Goal: Transaction & Acquisition: Purchase product/service

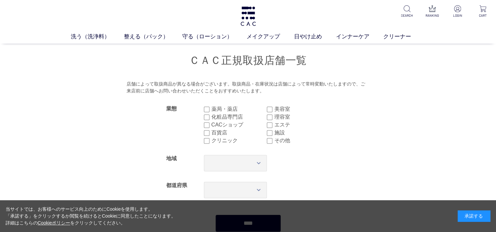
click at [466, 217] on div "承諾する" at bounding box center [474, 216] width 33 height 11
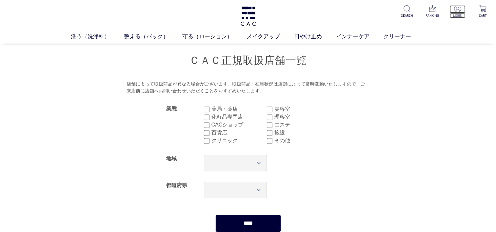
click at [457, 11] on img at bounding box center [457, 8] width 7 height 7
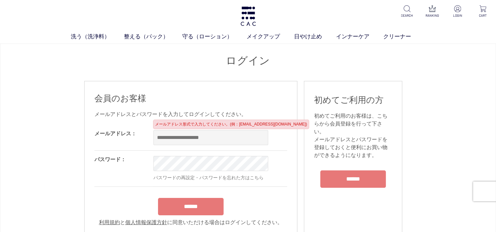
type input "**********"
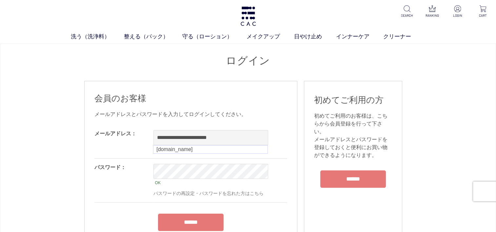
click at [195, 208] on form "**********" at bounding box center [190, 183] width 193 height 117
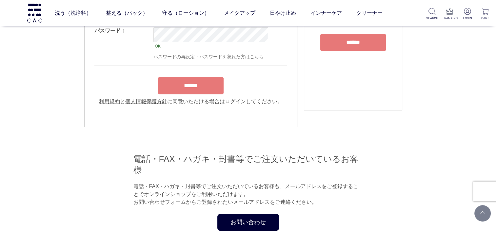
scroll to position [98, 0]
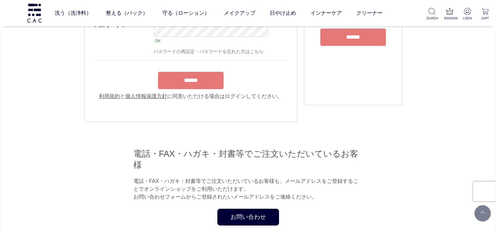
click at [193, 85] on input "******" at bounding box center [191, 80] width 66 height 17
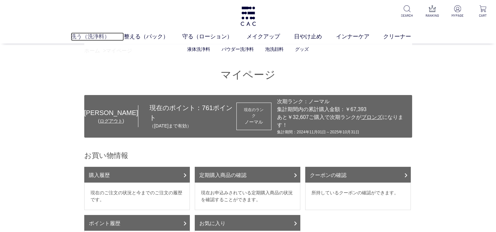
click at [77, 35] on link "洗う（洗浄料）" at bounding box center [97, 36] width 53 height 9
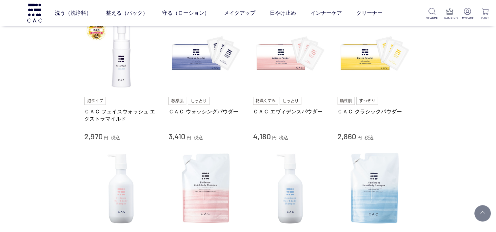
scroll to position [164, 0]
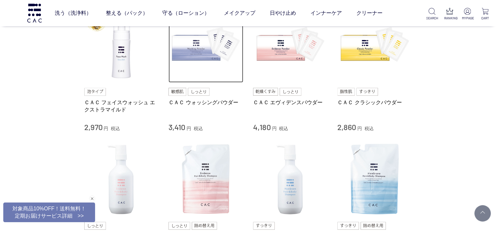
click at [190, 51] on img at bounding box center [206, 45] width 75 height 75
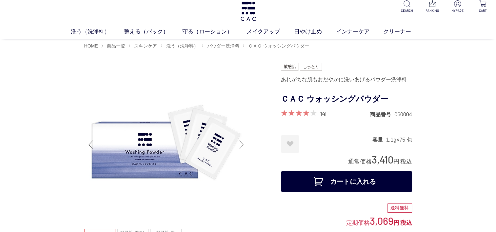
scroll to position [66, 0]
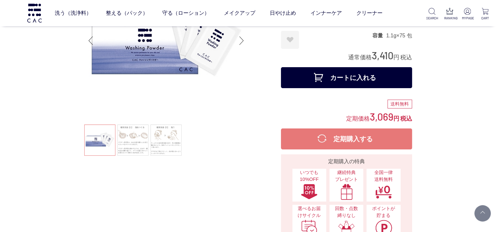
click at [330, 83] on button "カートに入れる" at bounding box center [346, 77] width 131 height 21
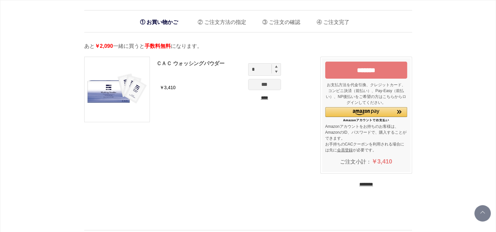
click at [366, 184] on input "********" at bounding box center [367, 184] width 14 height 6
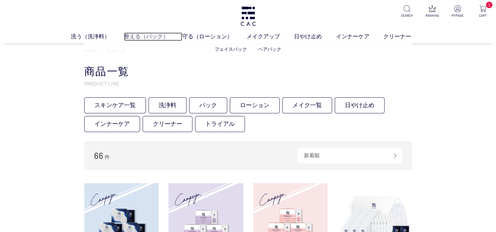
click at [156, 37] on link "整える（パック）" at bounding box center [153, 36] width 59 height 9
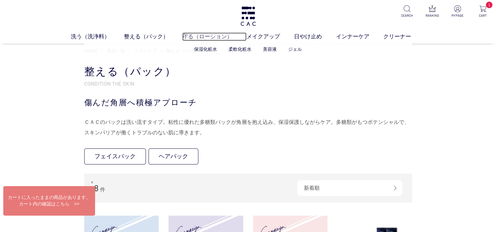
click at [219, 34] on link "守る（ローション）" at bounding box center [214, 36] width 64 height 9
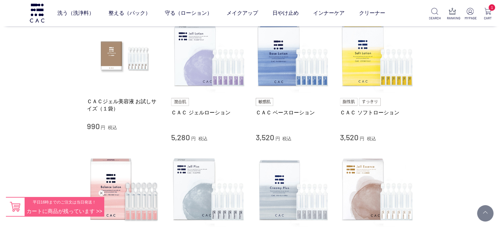
scroll to position [66, 0]
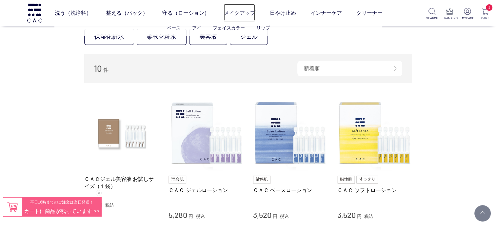
click at [232, 13] on link "メイクアップ" at bounding box center [239, 13] width 31 height 18
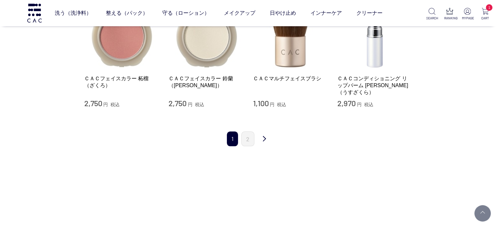
scroll to position [689, 0]
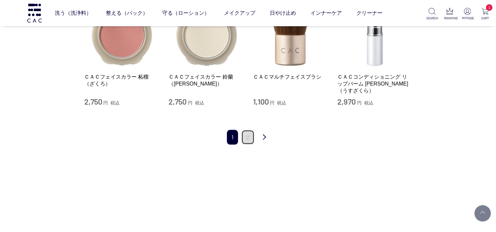
click at [249, 133] on link "2" at bounding box center [247, 137] width 13 height 15
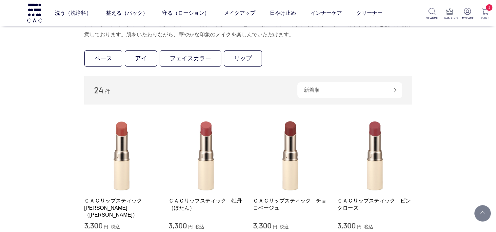
scroll to position [131, 0]
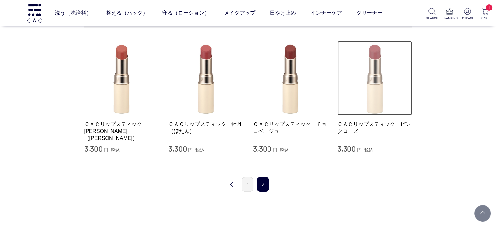
click at [373, 91] on img at bounding box center [375, 78] width 75 height 75
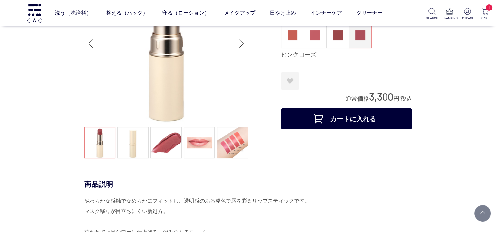
scroll to position [98, 0]
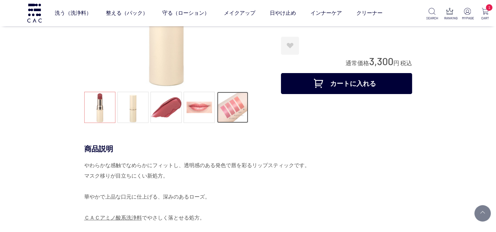
click at [241, 117] on link at bounding box center [232, 107] width 31 height 31
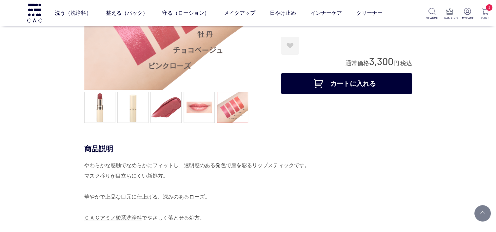
click at [344, 76] on button "カートに入れる" at bounding box center [346, 83] width 131 height 21
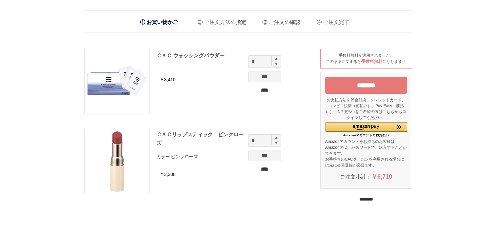
click at [355, 83] on input "*******" at bounding box center [366, 85] width 82 height 17
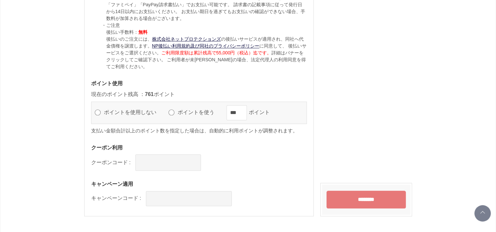
scroll to position [689, 0]
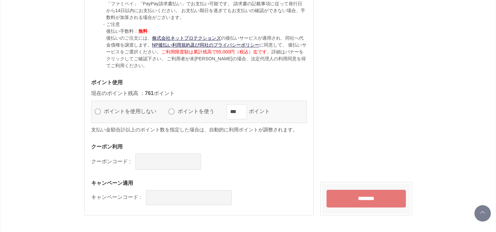
click at [367, 195] on input "********" at bounding box center [366, 199] width 79 height 18
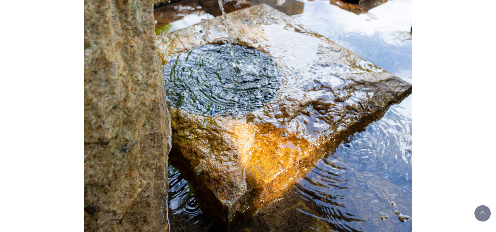
scroll to position [680, 0]
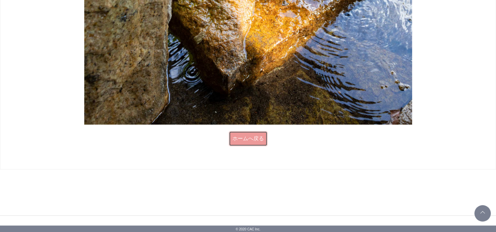
click at [262, 139] on link "ホームへ戻る" at bounding box center [248, 138] width 39 height 15
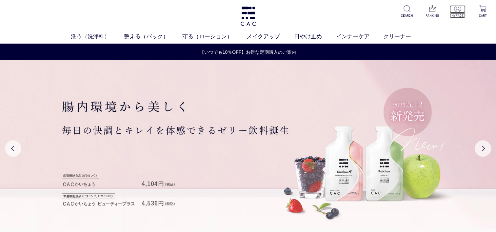
click at [460, 12] on img at bounding box center [457, 8] width 7 height 7
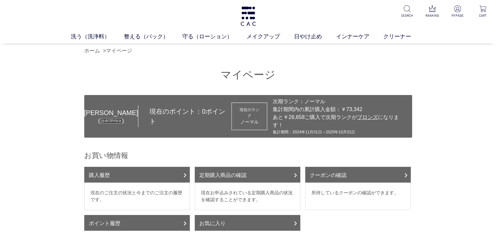
click at [102, 118] on link "ログアウト" at bounding box center [111, 120] width 23 height 5
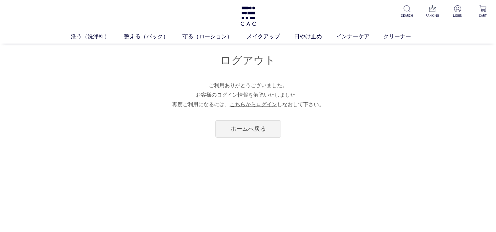
click at [283, 135] on div "ホームへ戻る" at bounding box center [248, 127] width 328 height 21
click at [273, 134] on link "ホームへ戻る" at bounding box center [249, 128] width 66 height 17
